Goal: Task Accomplishment & Management: Use online tool/utility

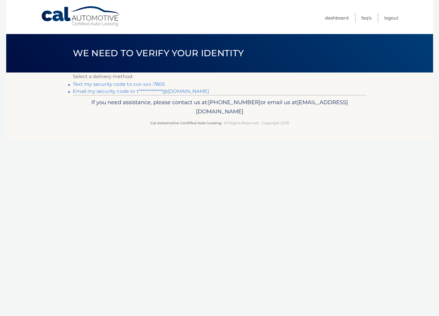
click at [111, 83] on link "Text my security code to xxx-xxx-7805" at bounding box center [119, 84] width 92 height 6
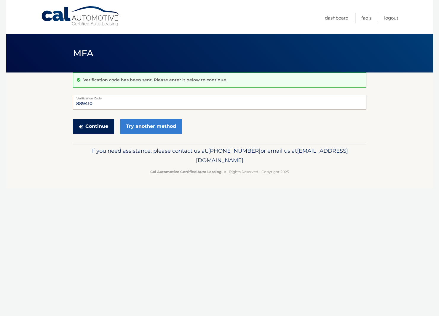
type input "889410"
click at [100, 122] on button "Continue" at bounding box center [93, 126] width 41 height 15
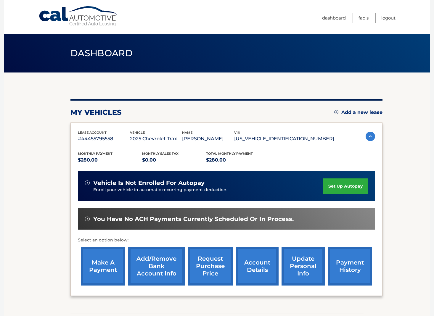
click at [94, 271] on link "make a payment" at bounding box center [103, 266] width 44 height 39
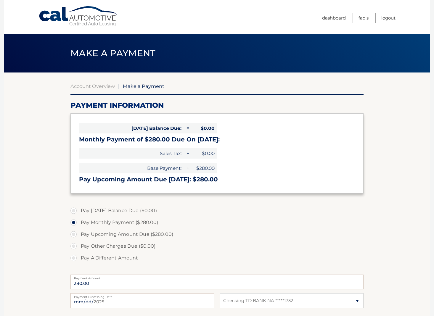
select select "MzgwN2QwOTktMWIxOC00ZDc2LWExMTMtMzdiMWY3MzFlNTY4"
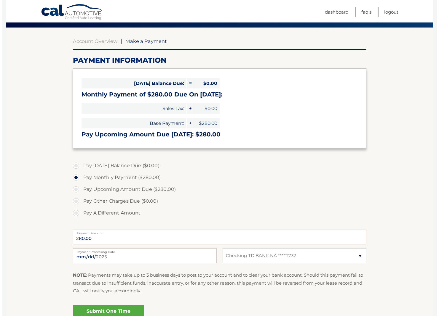
scroll to position [87, 0]
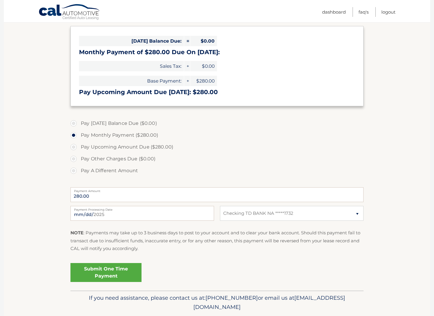
click at [122, 273] on link "Submit One Time Payment" at bounding box center [106, 272] width 71 height 19
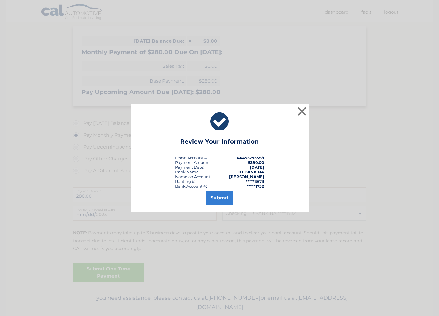
click at [213, 200] on button "Submit" at bounding box center [220, 198] width 28 height 14
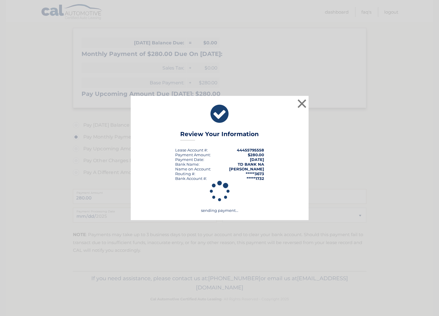
scroll to position [84, 0]
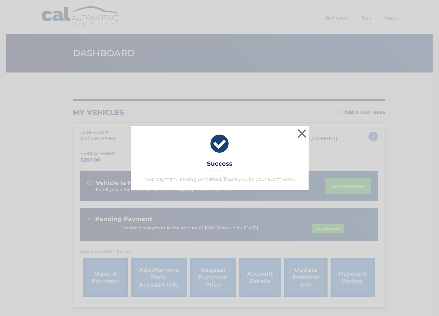
click at [306, 134] on button "×" at bounding box center [302, 134] width 12 height 12
